Goal: Contribute content: Contribute content

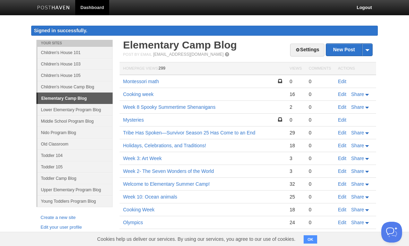
click at [88, 207] on ul "Your Sites Children's House 101 Children's House 103 Children's House 105 Child…" at bounding box center [74, 124] width 76 height 168
click at [88, 203] on link "Young Toddlers Program Blog" at bounding box center [74, 201] width 75 height 11
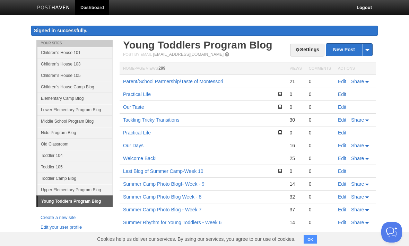
click at [345, 96] on link "Edit" at bounding box center [342, 95] width 8 height 6
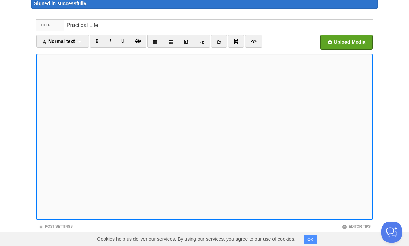
scroll to position [27, 0]
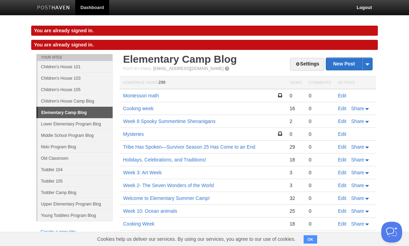
click at [48, 217] on link "Young Toddlers Program Blog" at bounding box center [74, 215] width 75 height 11
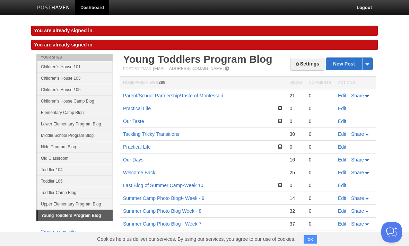
click at [345, 121] on link "Edit" at bounding box center [342, 122] width 8 height 6
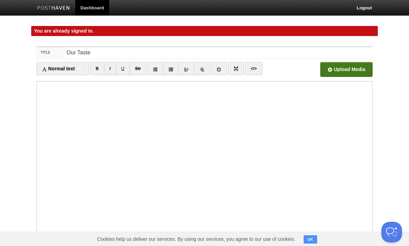
click at [349, 70] on input "file" at bounding box center [137, 71] width 525 height 35
